Goal: Information Seeking & Learning: Learn about a topic

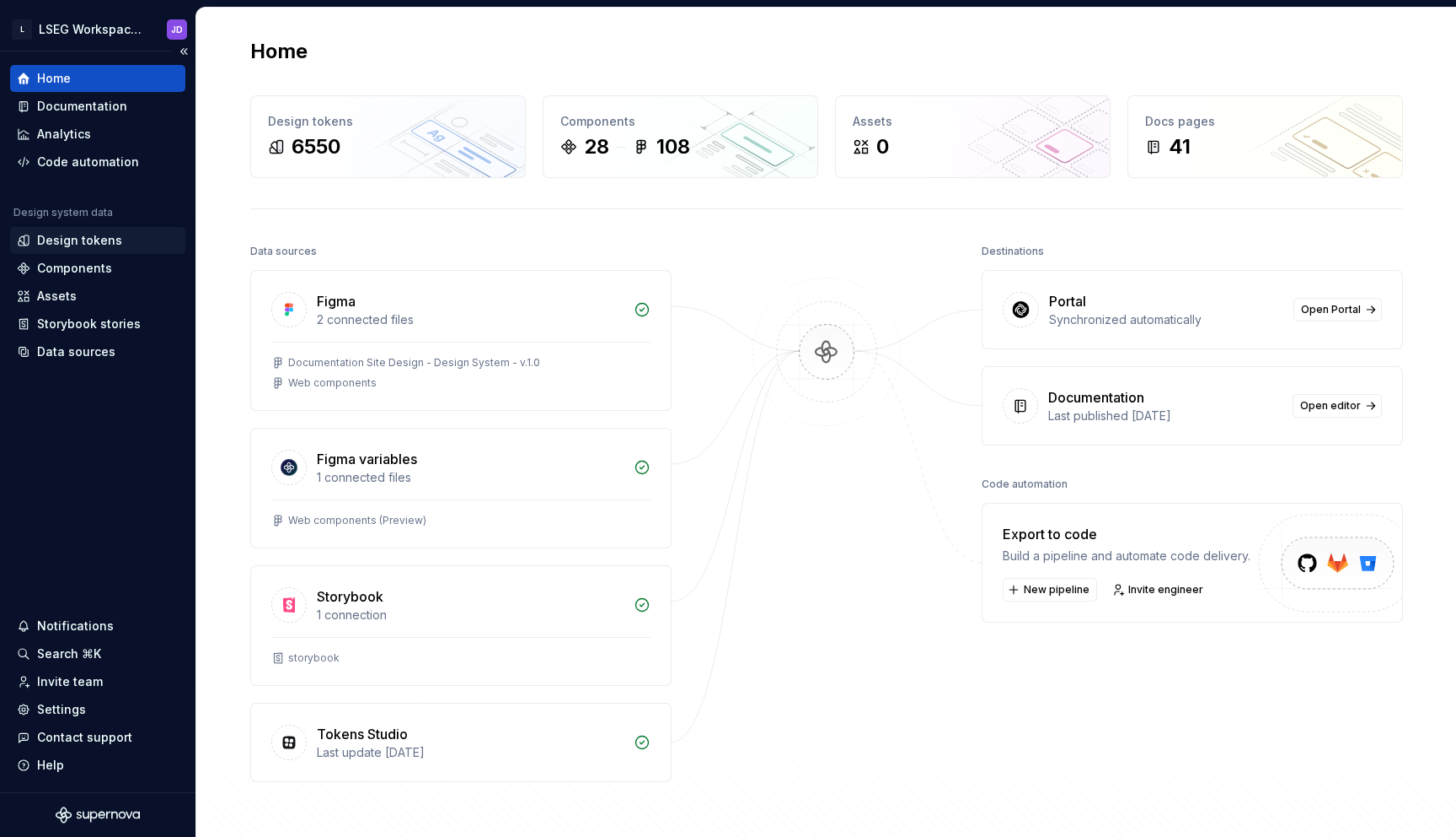
click at [80, 243] on div "Design tokens" at bounding box center [79, 240] width 85 height 17
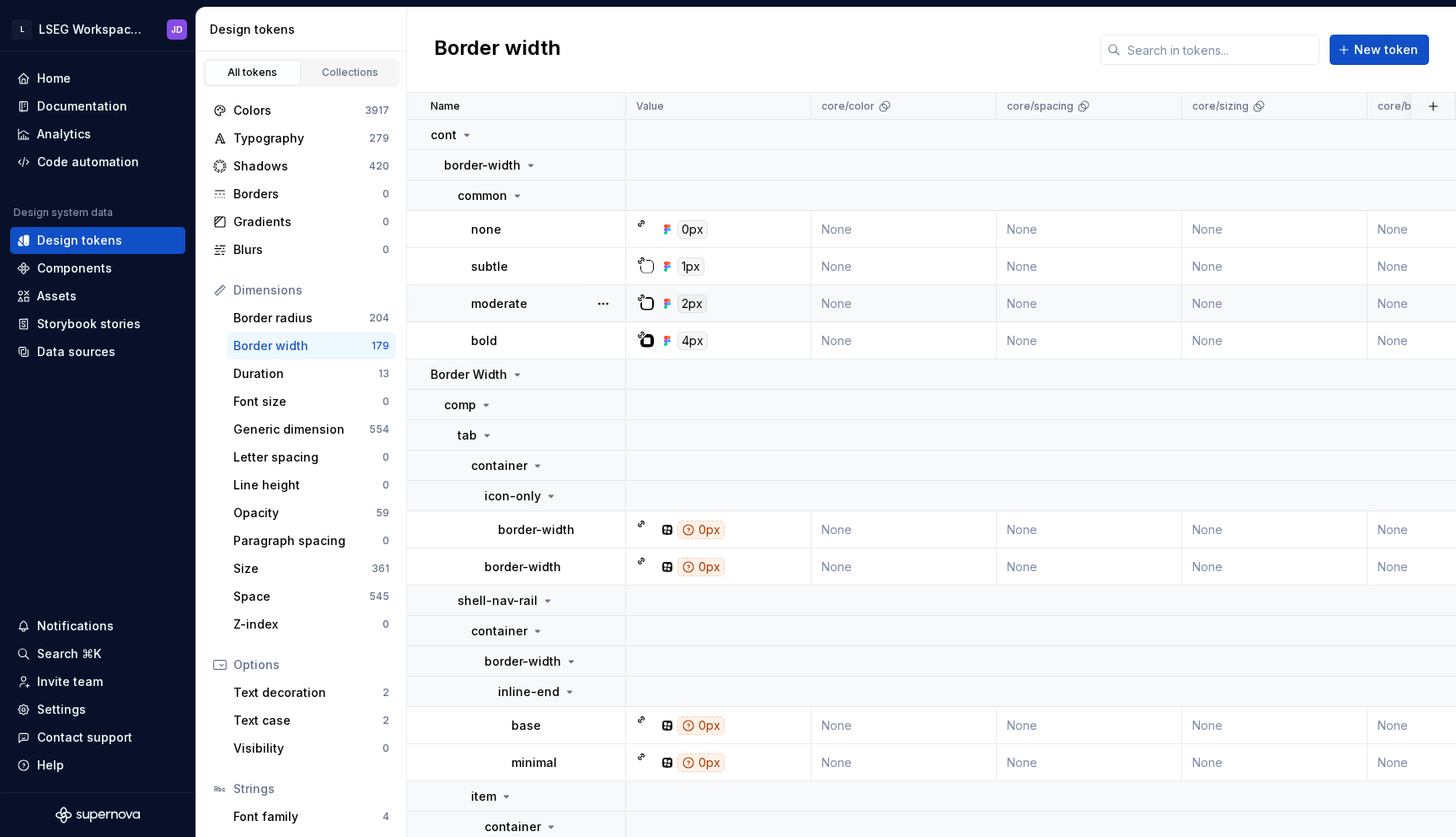
click at [671, 303] on icon at bounding box center [667, 304] width 14 height 14
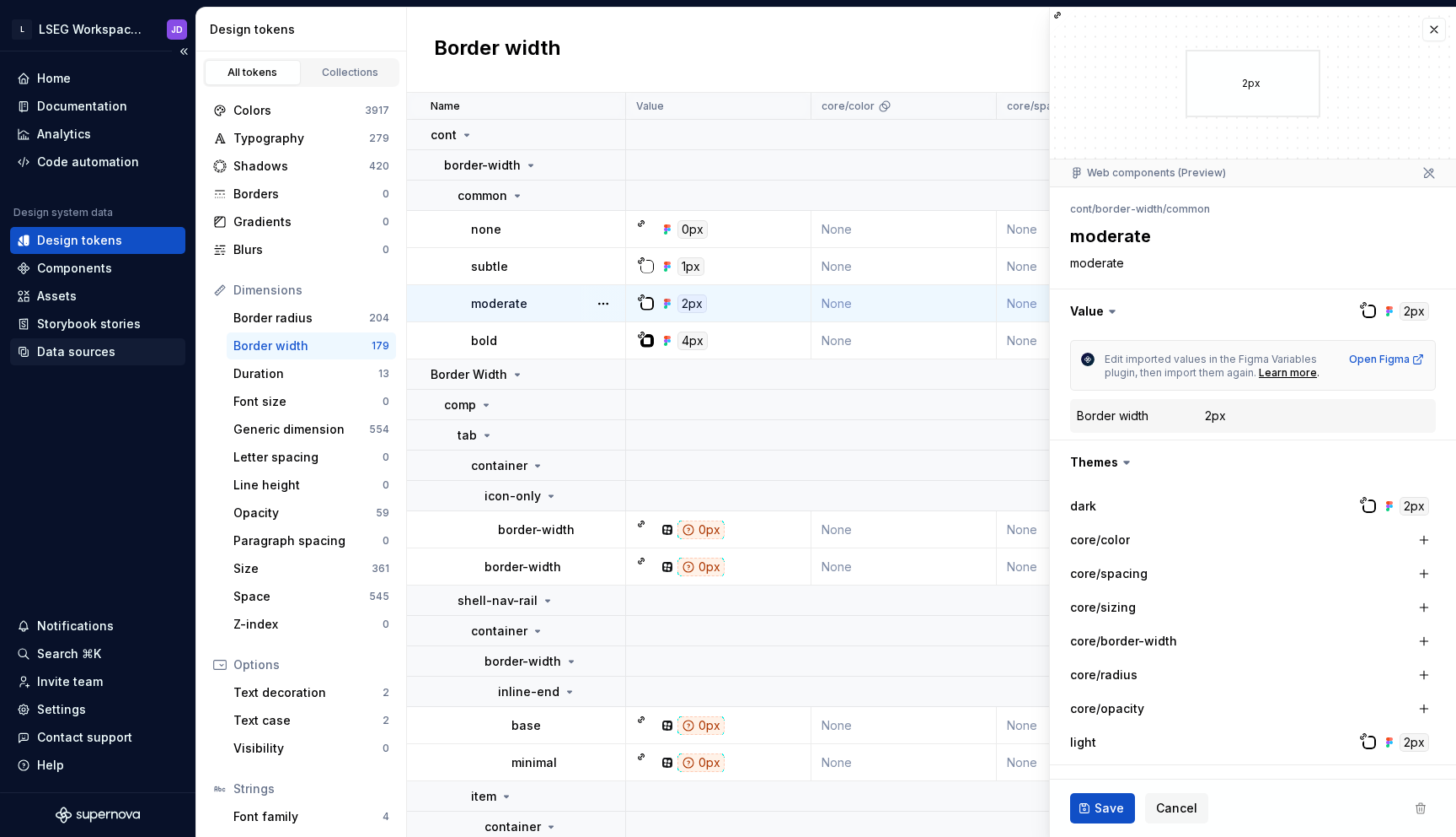
click at [69, 348] on div "Data sources" at bounding box center [76, 351] width 79 height 17
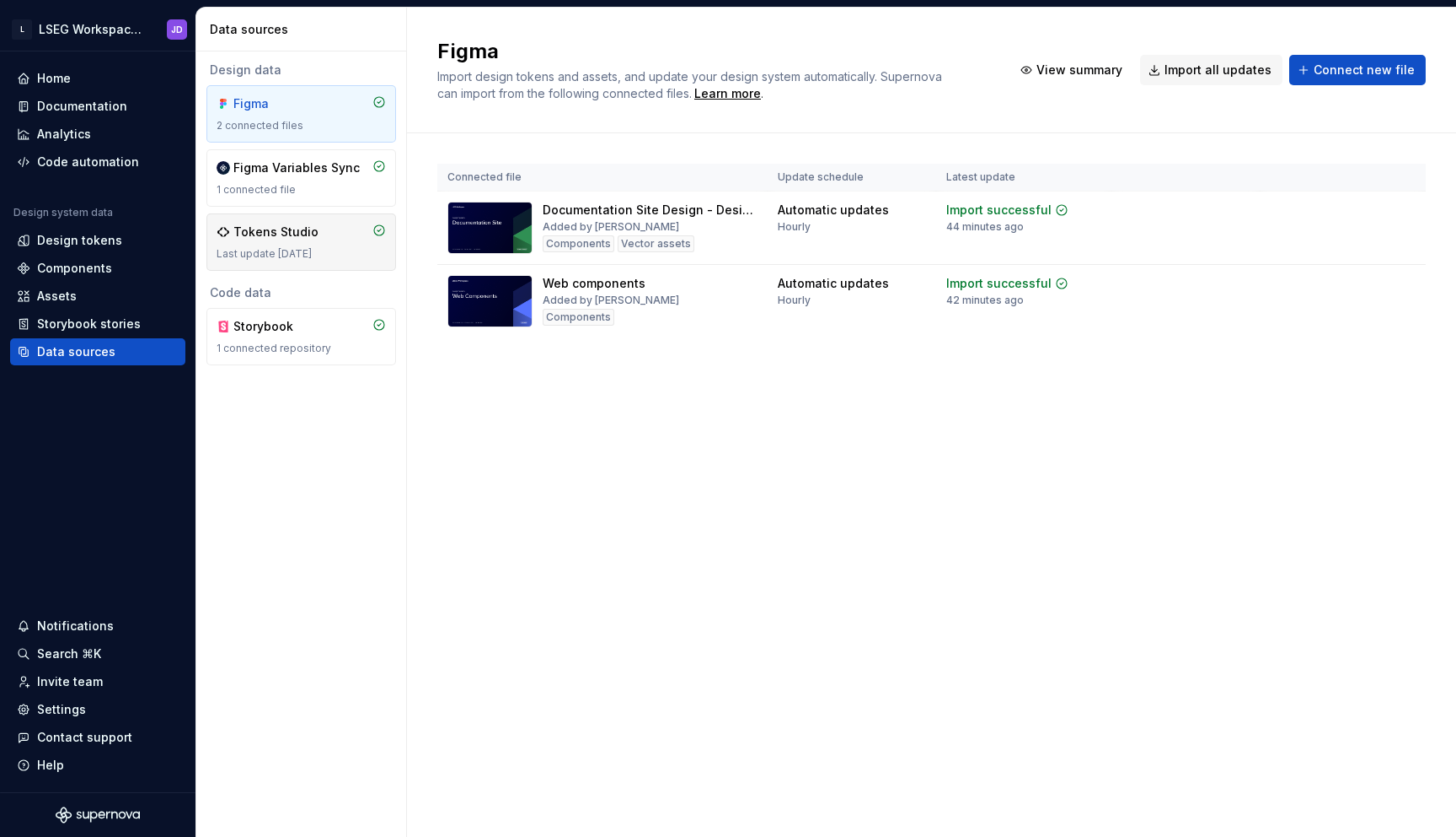
click at [325, 232] on div "Tokens Studio" at bounding box center [301, 231] width 169 height 17
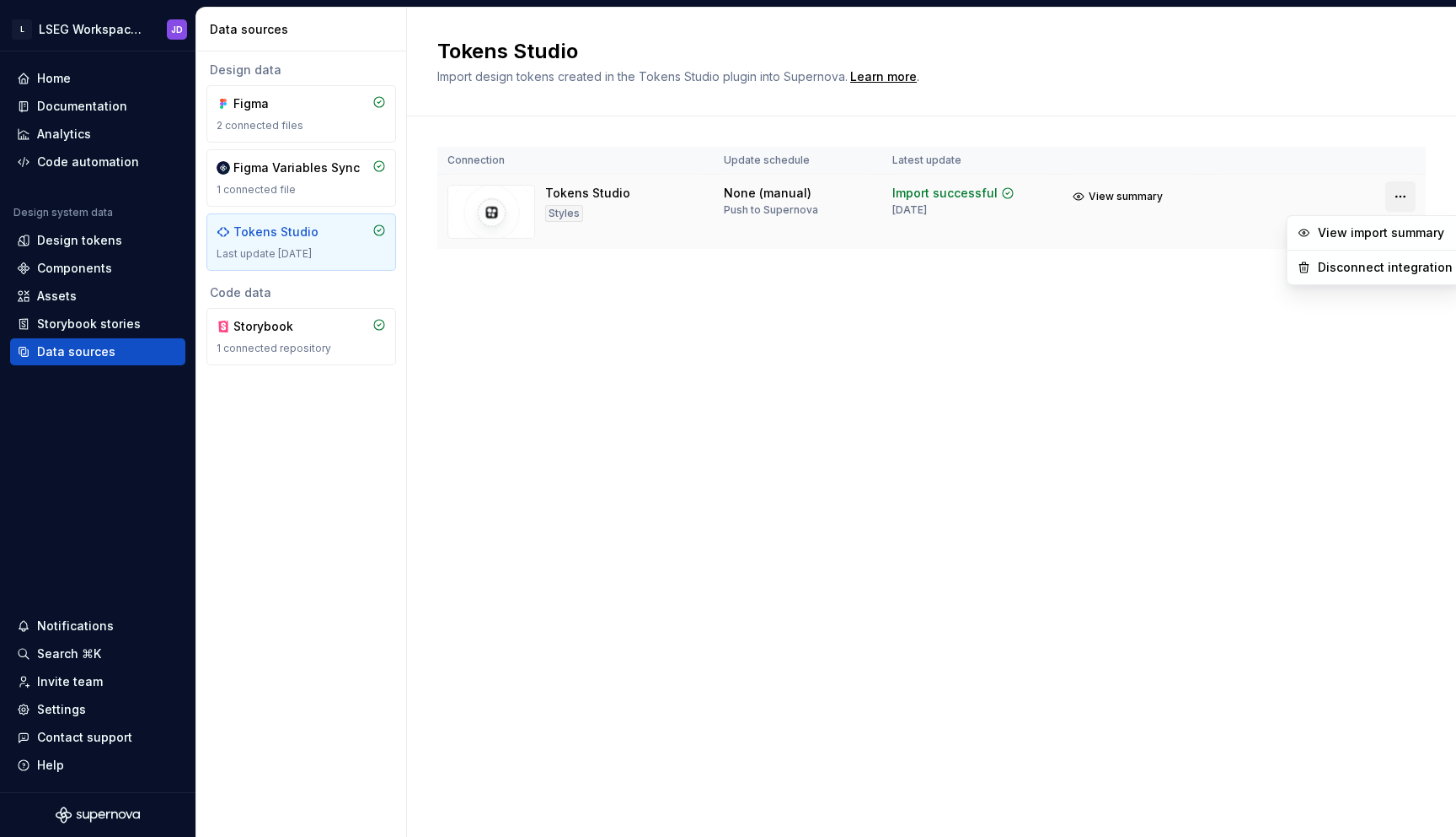
click at [1404, 192] on html "L LSEG Workspace Design System JD Home Documentation Analytics Code automation …" at bounding box center [728, 418] width 1456 height 837
click at [982, 189] on html "L LSEG Workspace Design System JD Home Documentation Analytics Code automation …" at bounding box center [728, 418] width 1456 height 837
click at [588, 192] on div "Tokens Studio" at bounding box center [588, 192] width 85 height 17
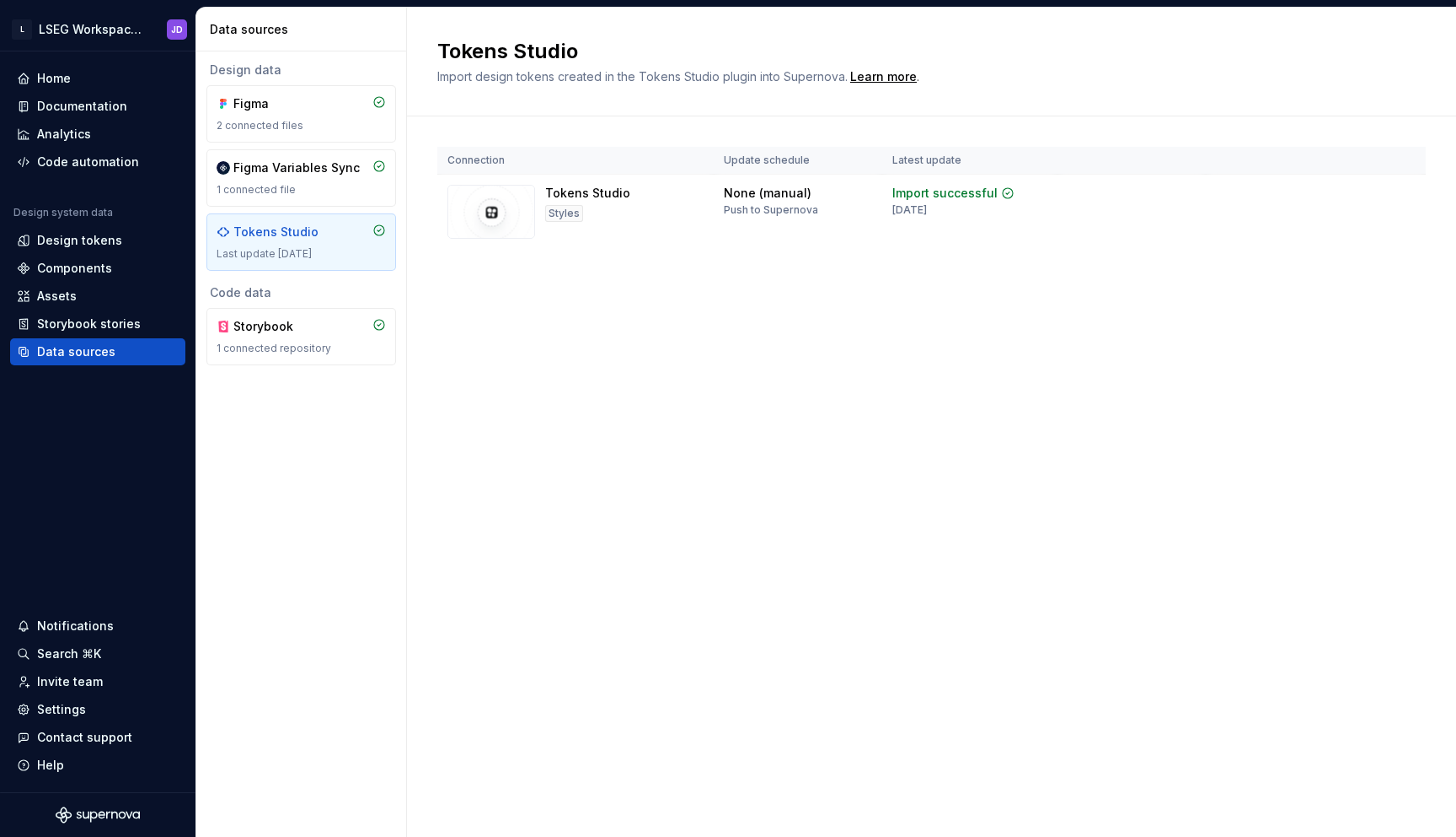
click at [691, 382] on div "Tokens Studio Import design tokens created in the Tokens Studio plugin into Sup…" at bounding box center [932, 422] width 1050 height 829
click at [51, 87] on div "Home" at bounding box center [98, 78] width 175 height 27
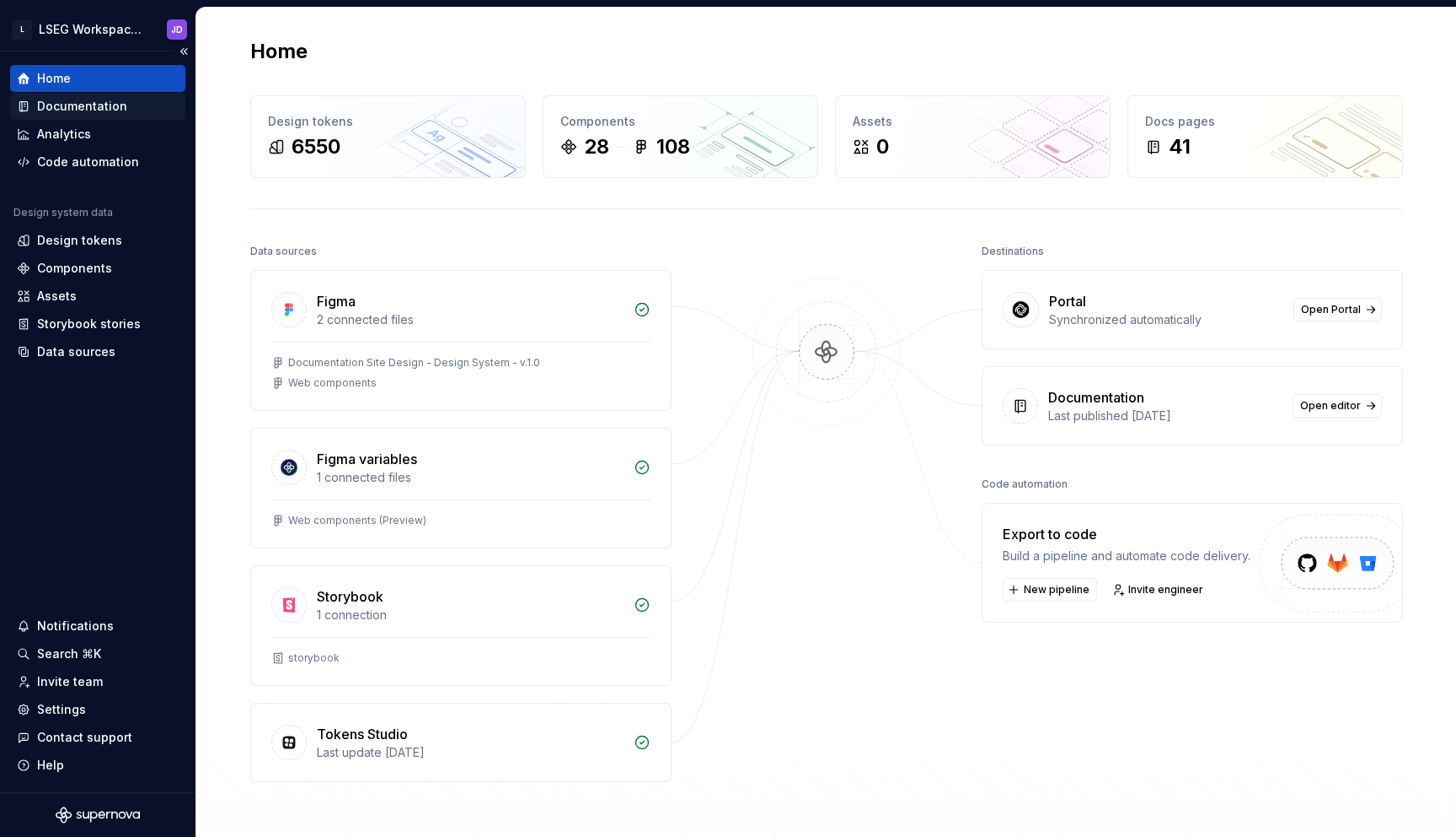
click at [61, 106] on div "Documentation" at bounding box center [82, 106] width 91 height 17
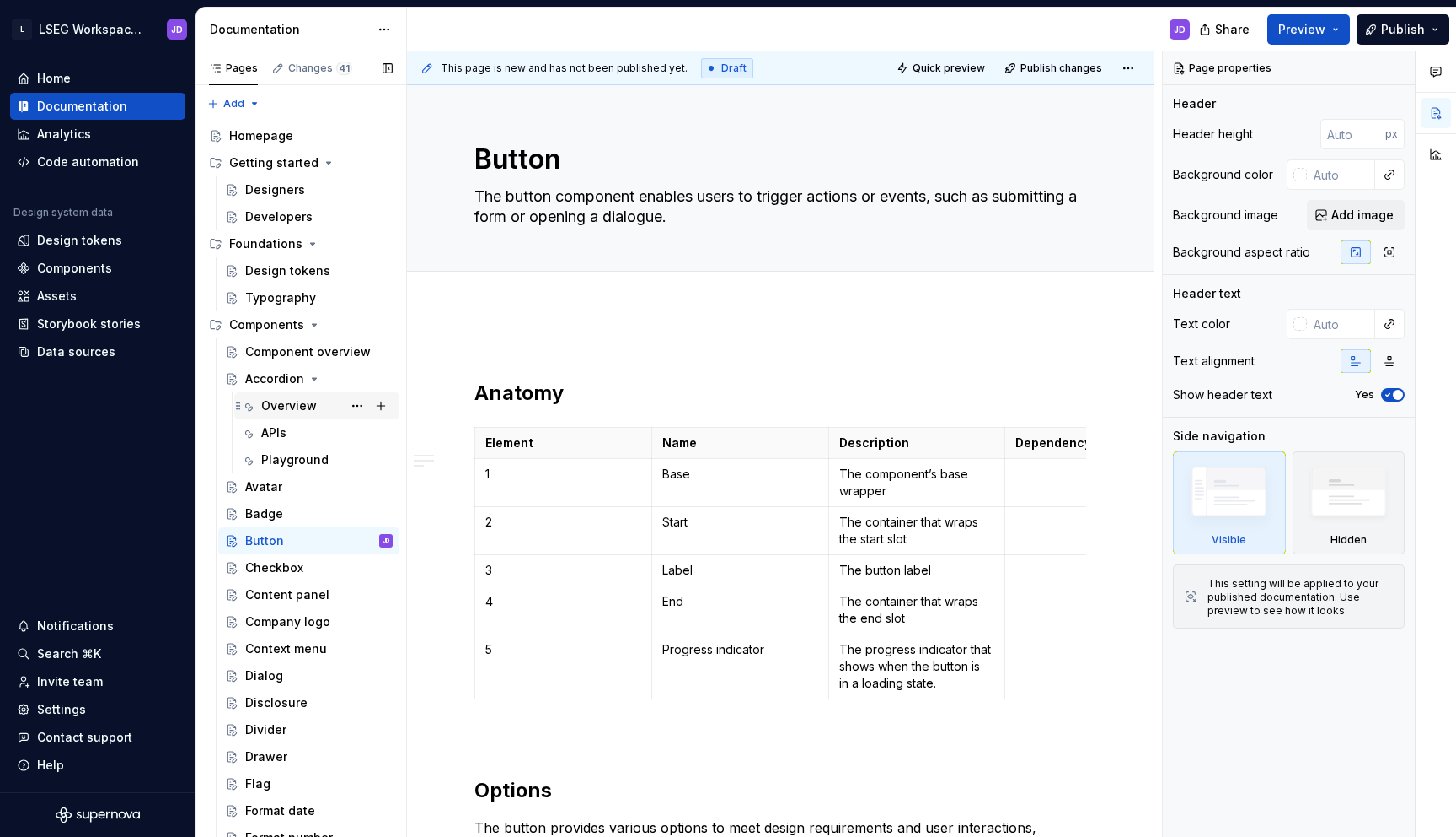
click at [286, 411] on div "Overview" at bounding box center [289, 406] width 56 height 17
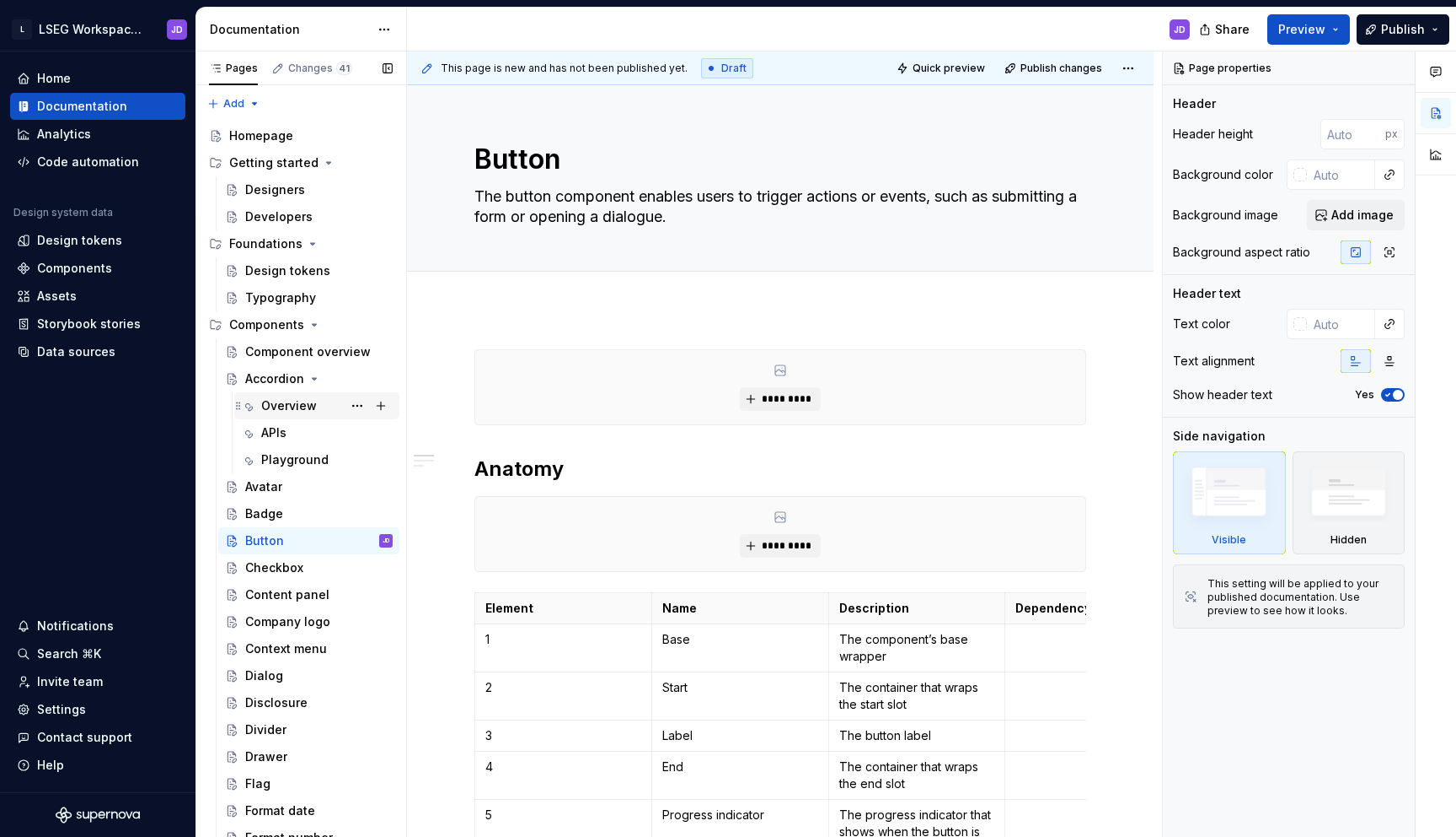
click at [301, 409] on div "Overview" at bounding box center [289, 406] width 56 height 17
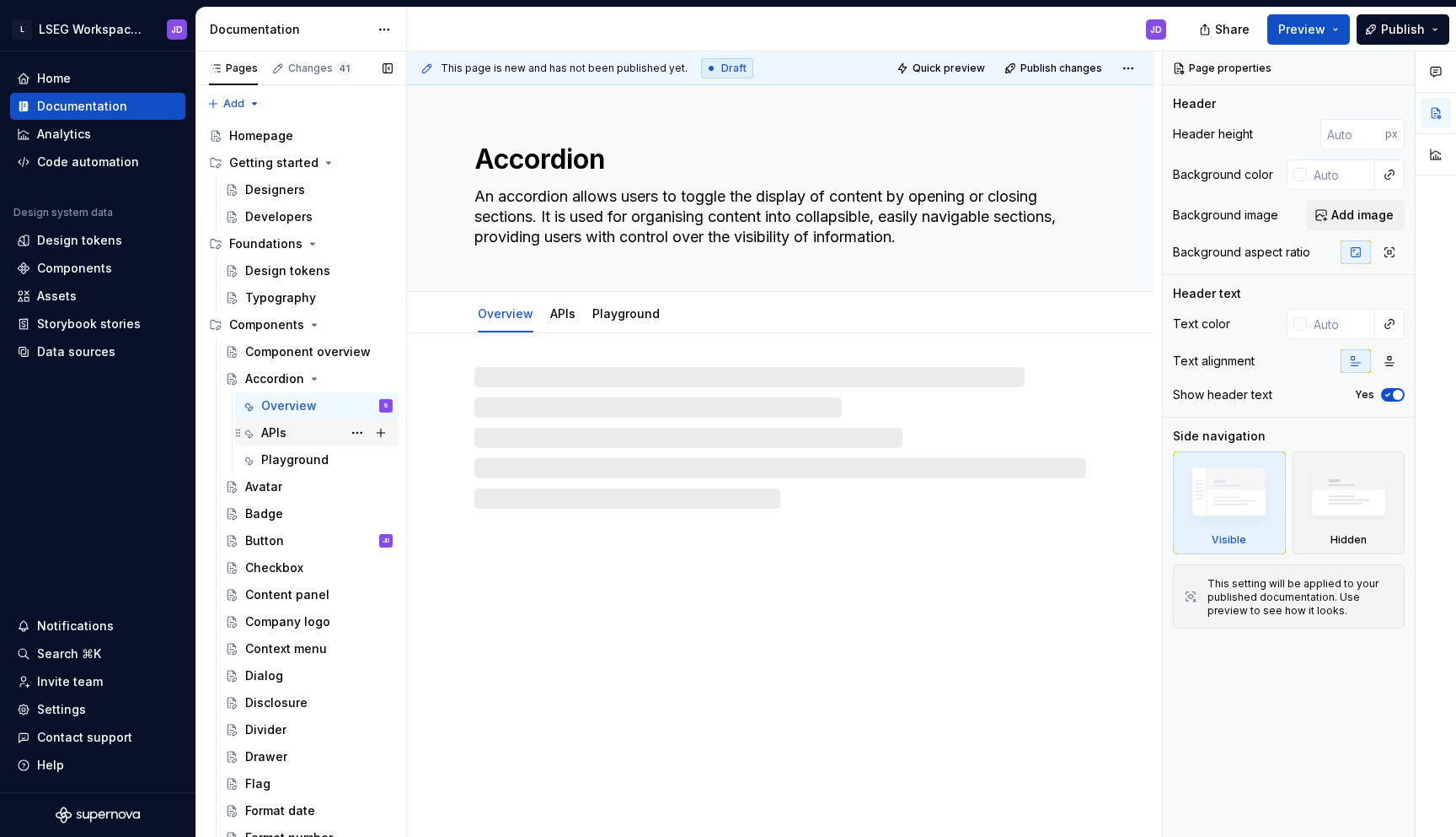
click at [292, 435] on div "APIs" at bounding box center [327, 432] width 131 height 24
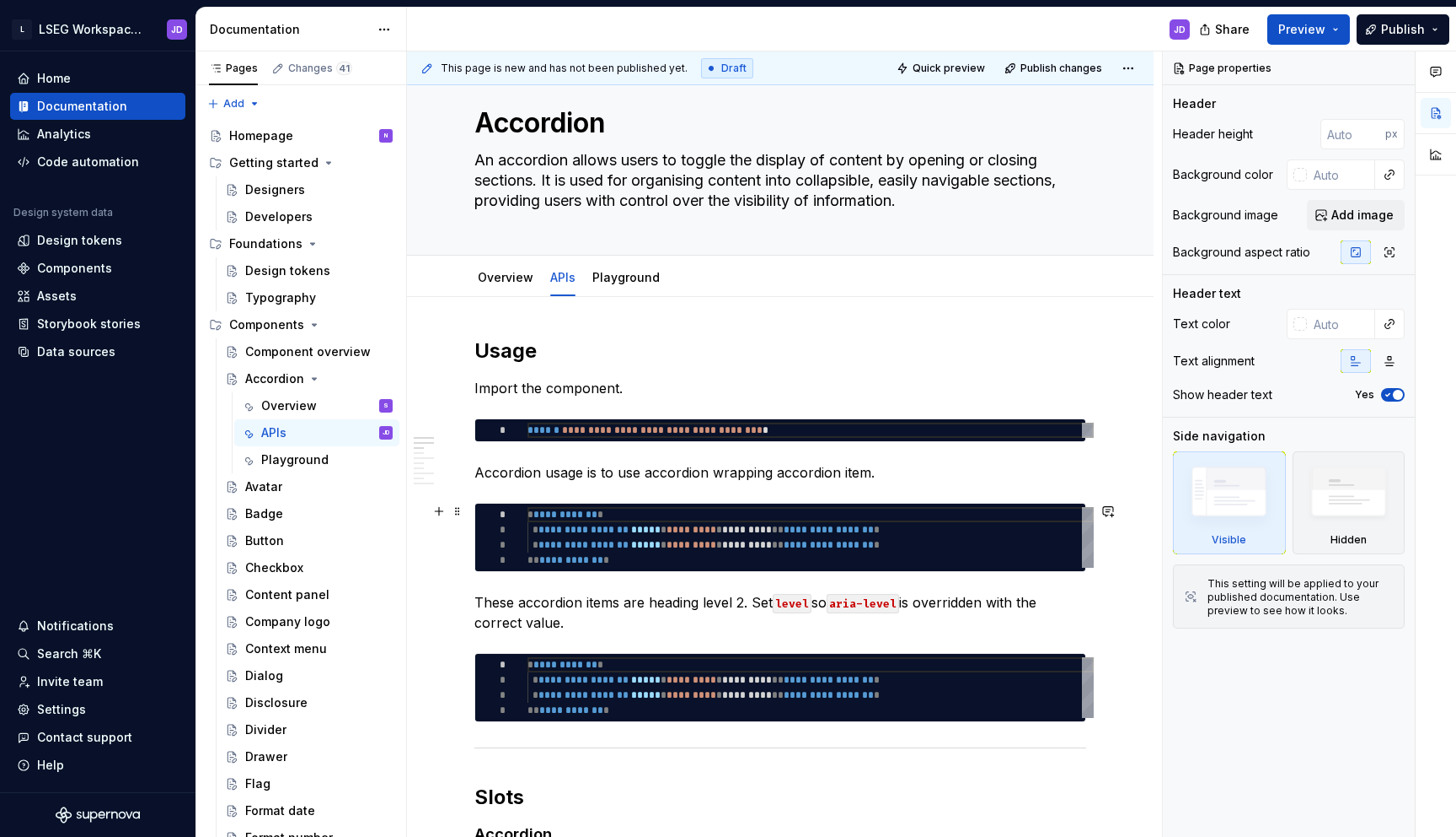
scroll to position [48, 0]
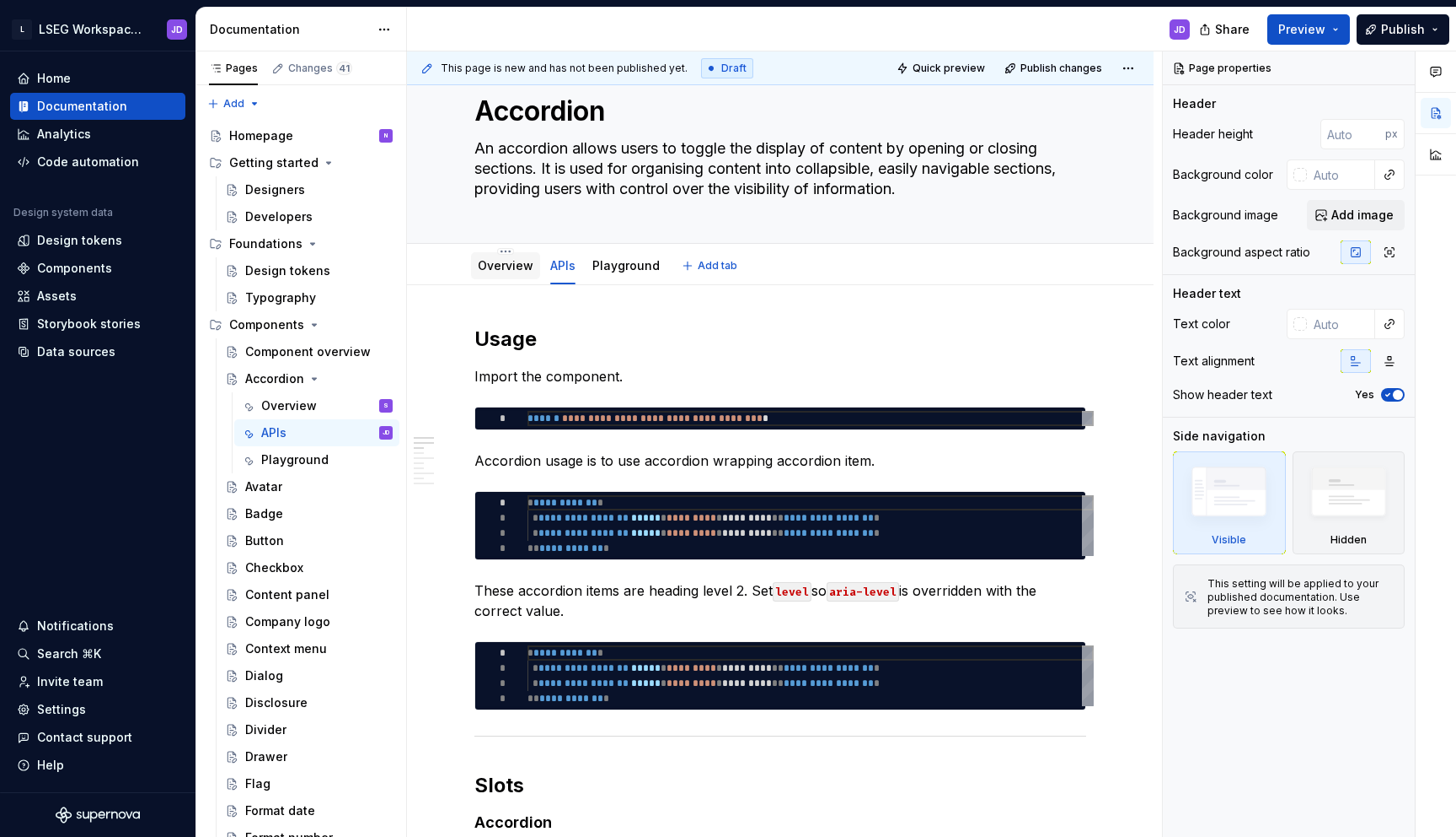
click at [504, 272] on link "Overview" at bounding box center [506, 265] width 56 height 14
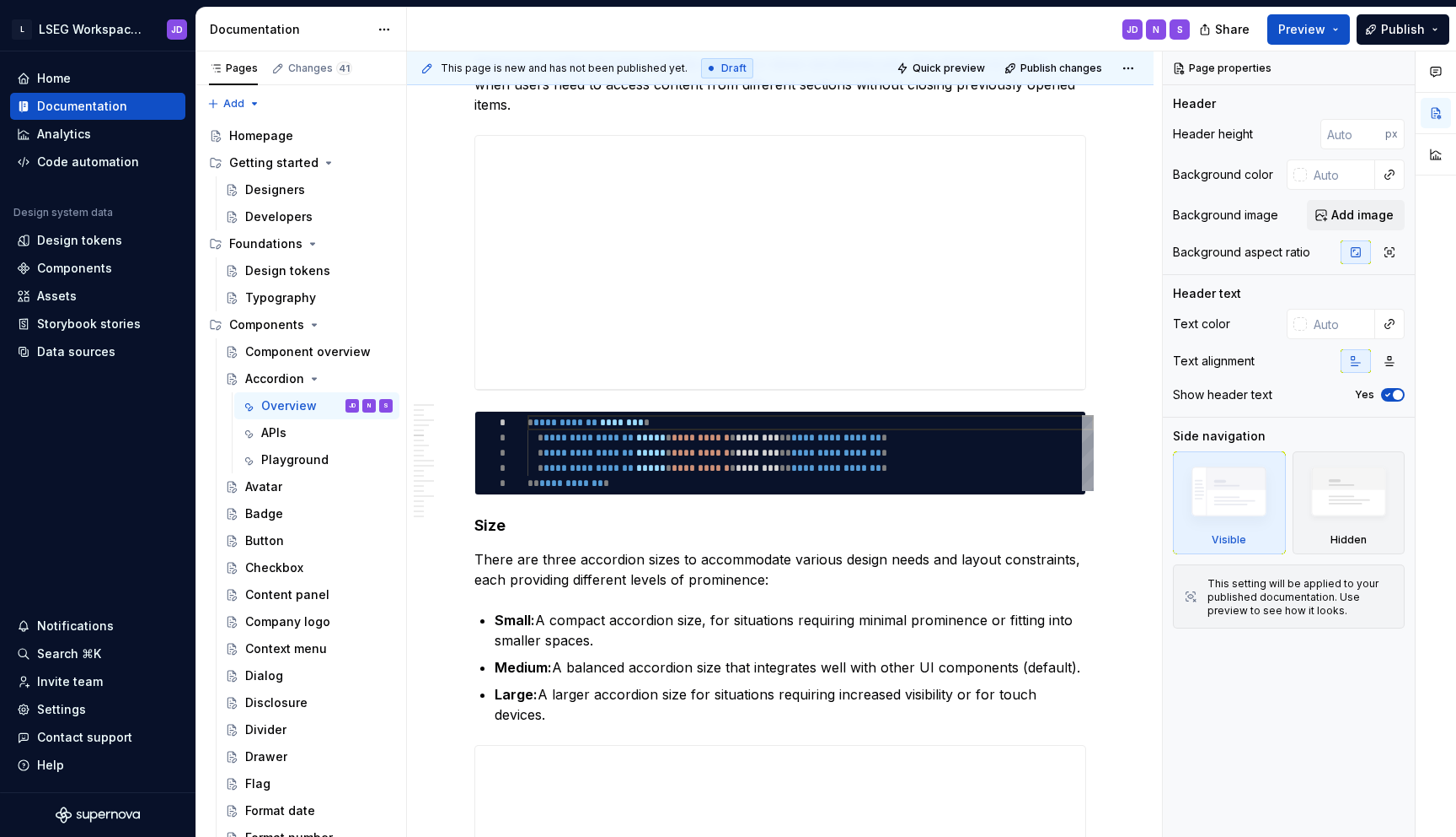
scroll to position [2587, 0]
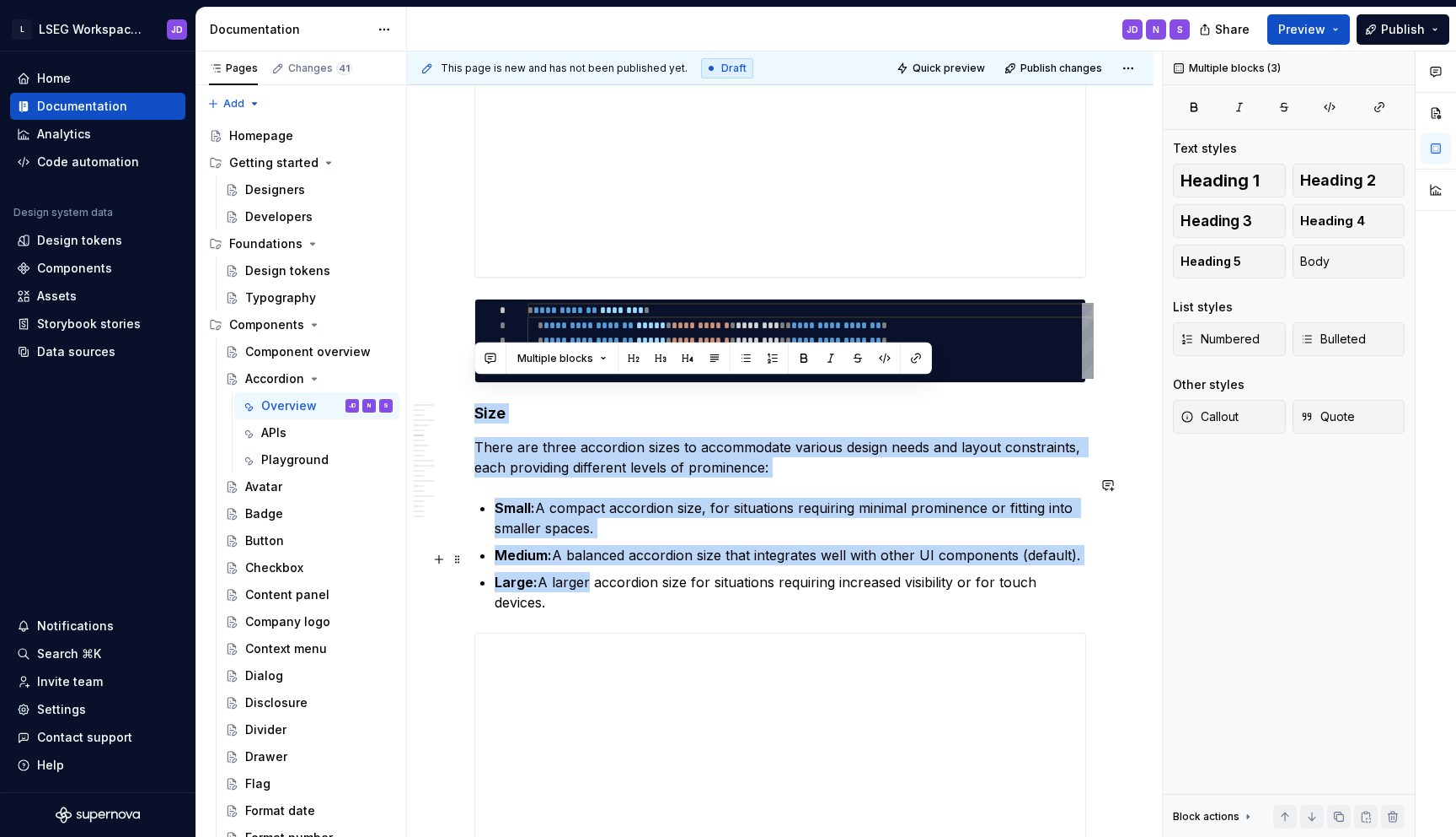
drag, startPoint x: 479, startPoint y: 392, endPoint x: 583, endPoint y: 562, distance: 199.3
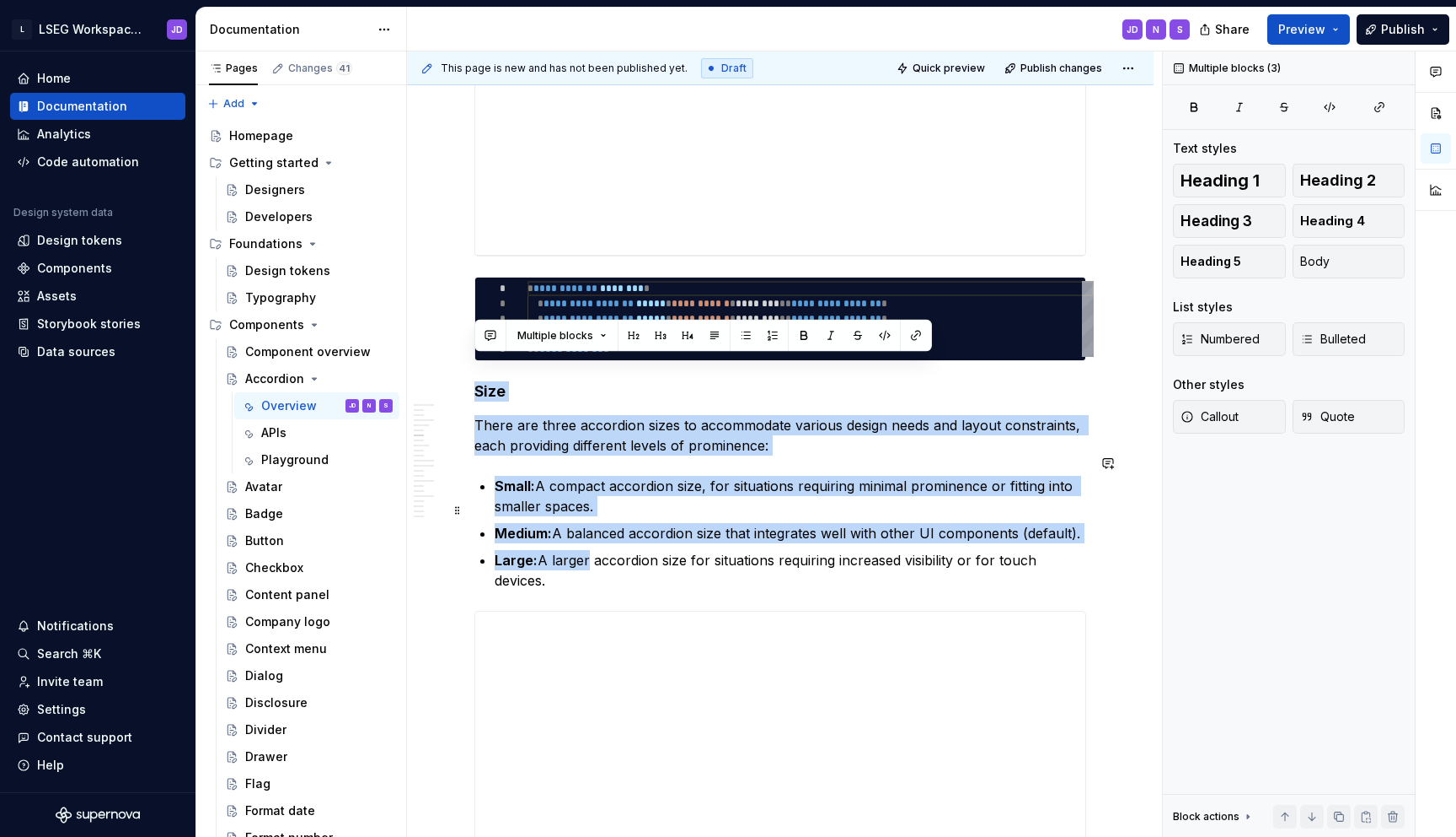
scroll to position [2609, 0]
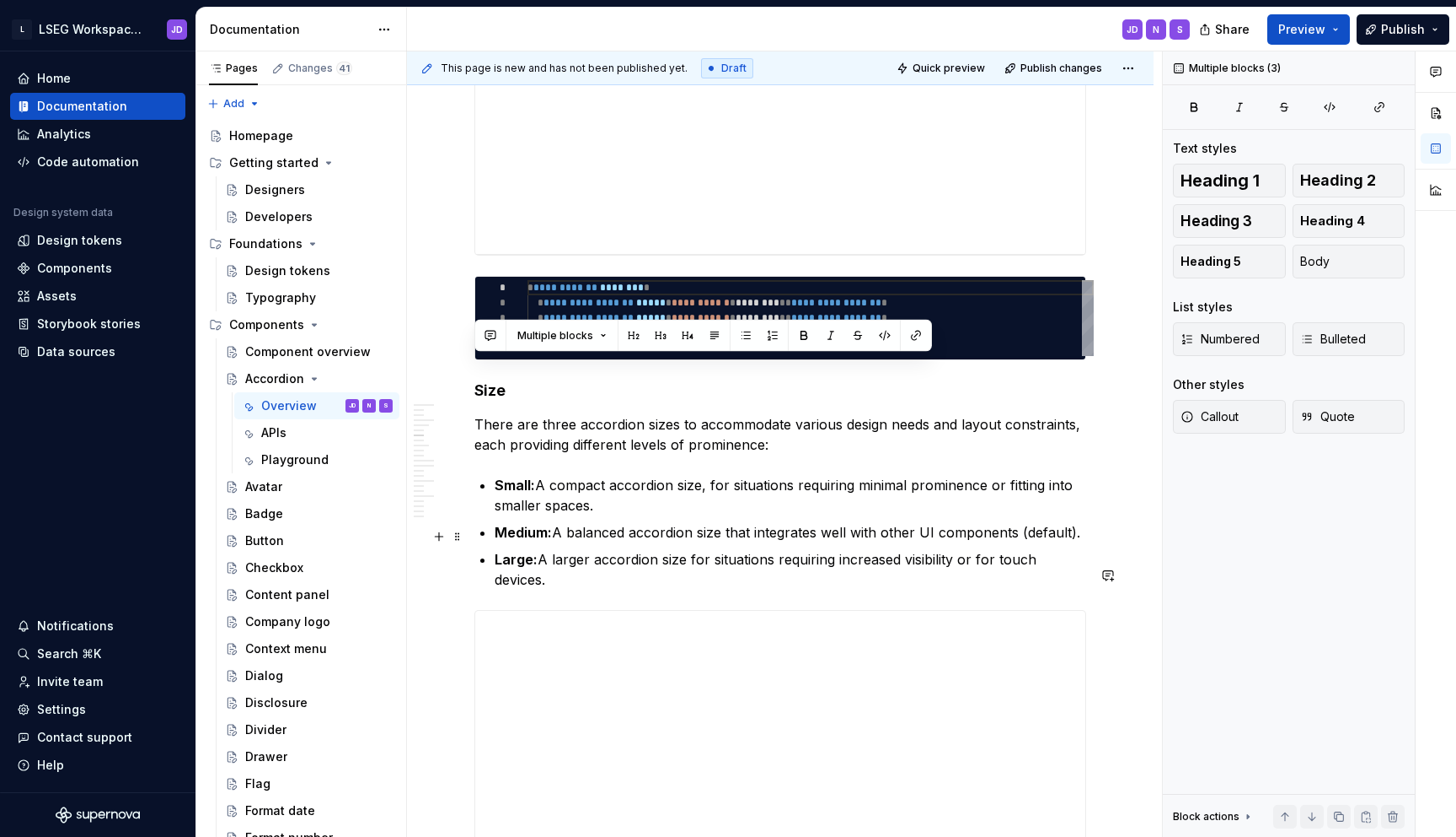
click at [570, 522] on p "Medium: A balanced accordion size that integrates well with other UI components…" at bounding box center [791, 532] width 592 height 20
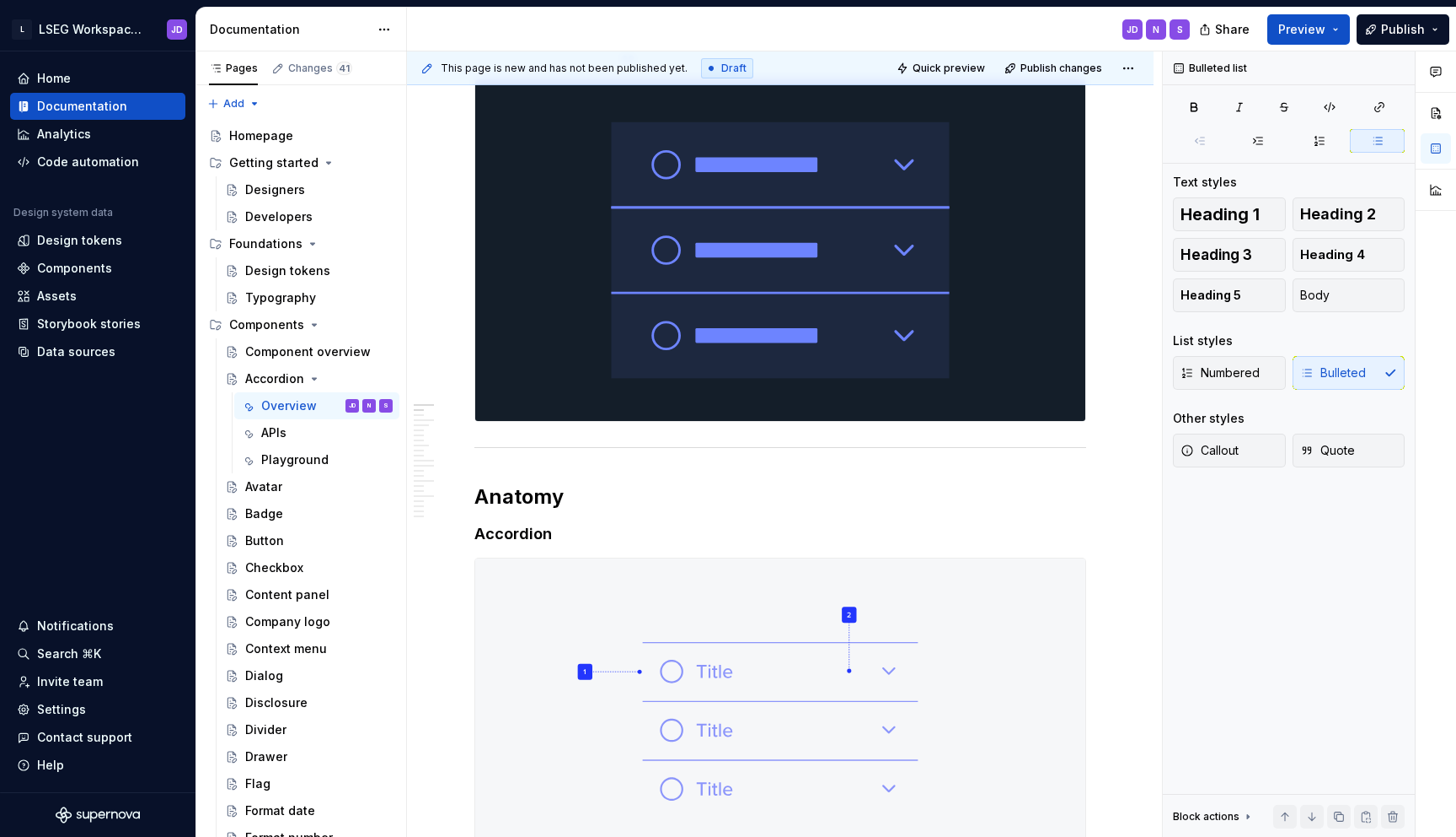
scroll to position [0, 0]
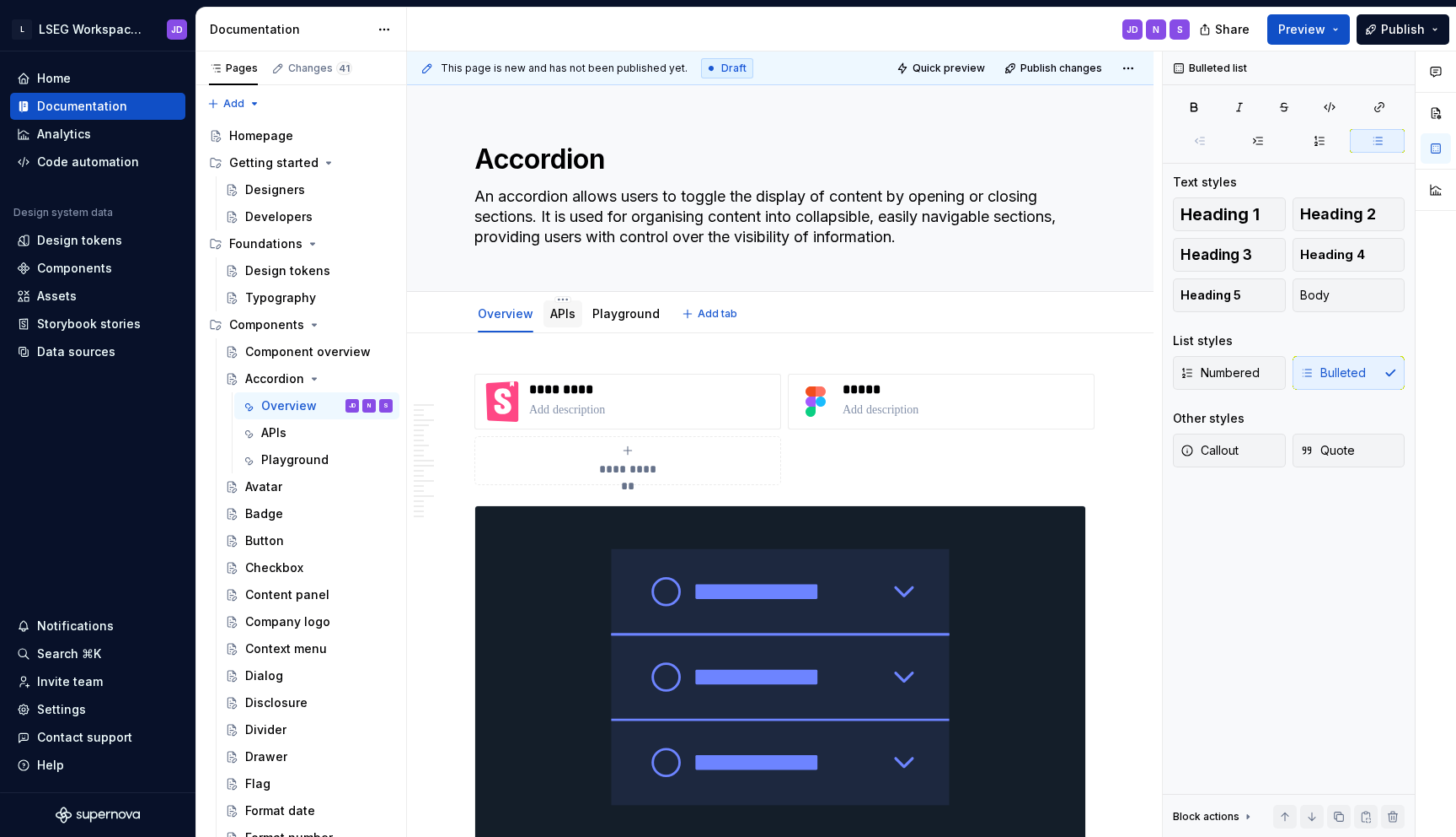
click at [573, 315] on link "APIs" at bounding box center [563, 313] width 25 height 14
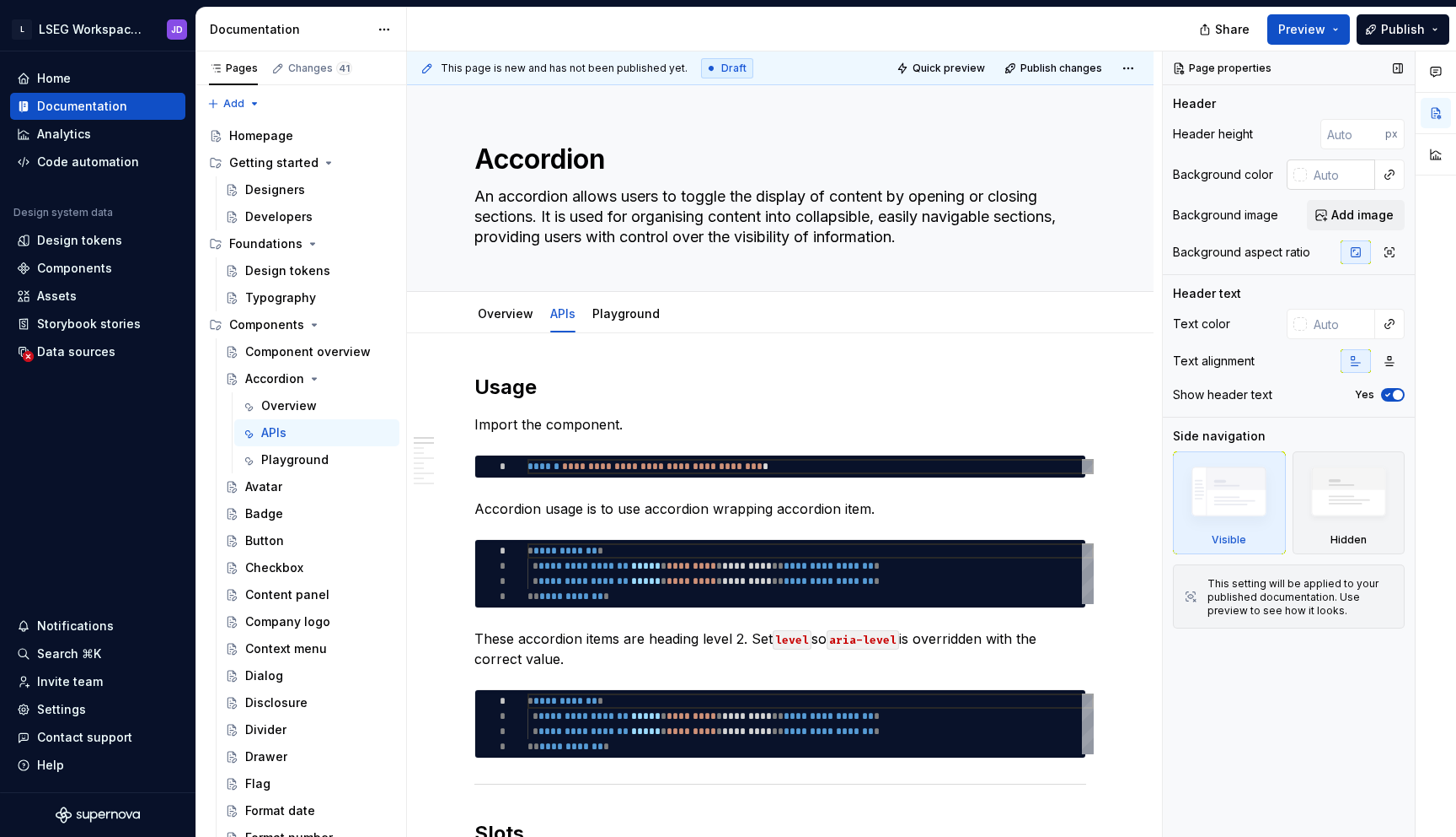
type textarea "*"
